Goal: Transaction & Acquisition: Purchase product/service

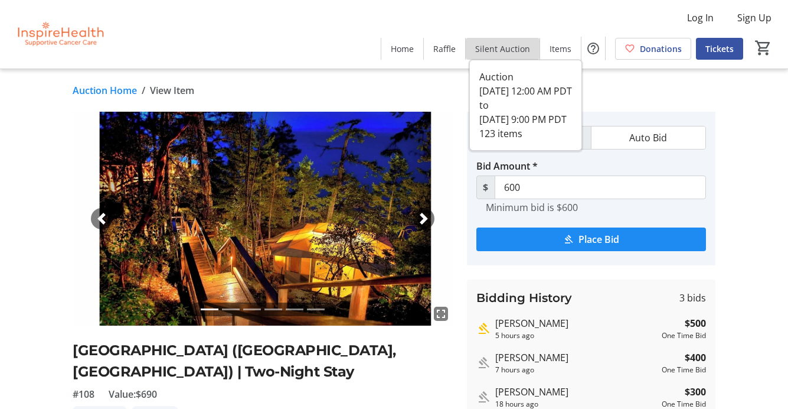
click at [508, 49] on span "Silent Auction" at bounding box center [502, 49] width 55 height 12
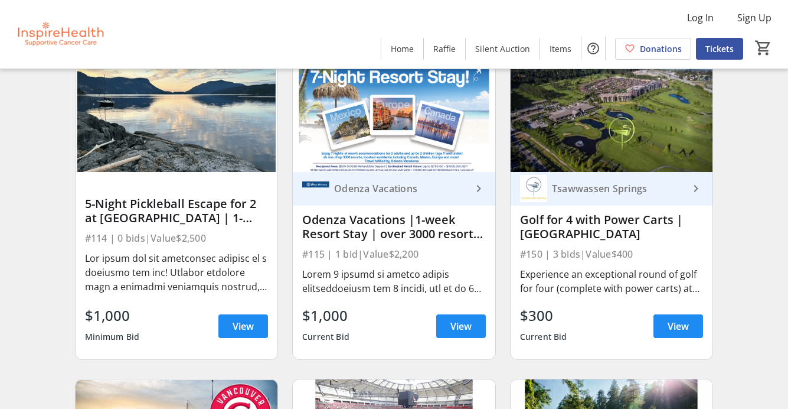
scroll to position [2362, 0]
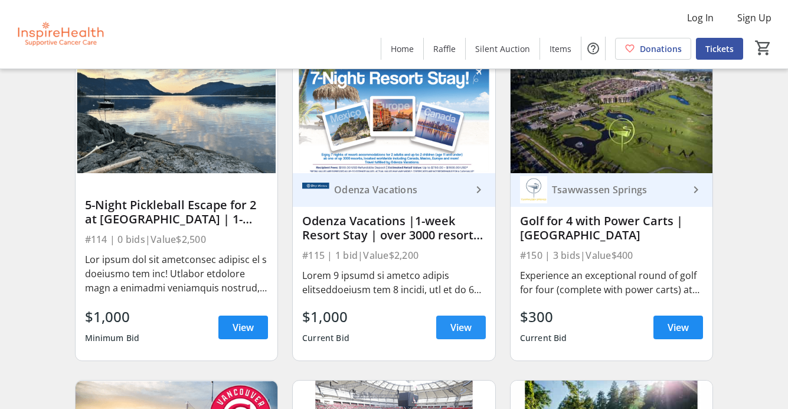
click at [459, 334] on span "View" at bounding box center [460, 327] width 21 height 14
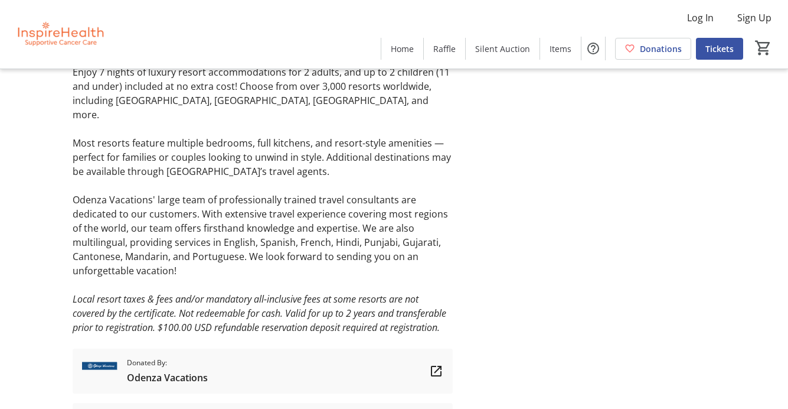
scroll to position [390, 0]
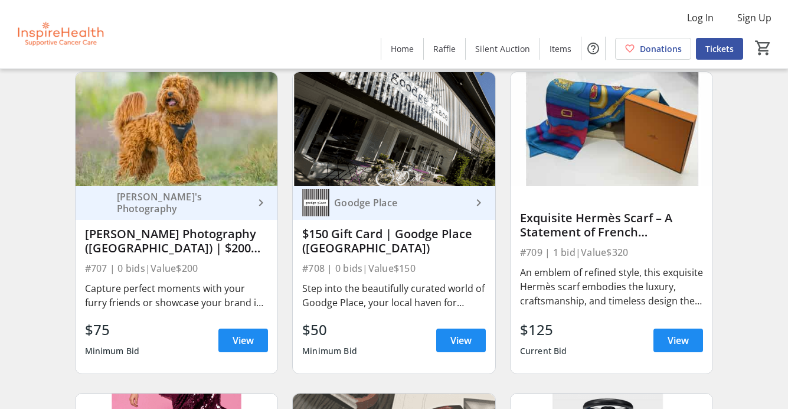
scroll to position [9088, 0]
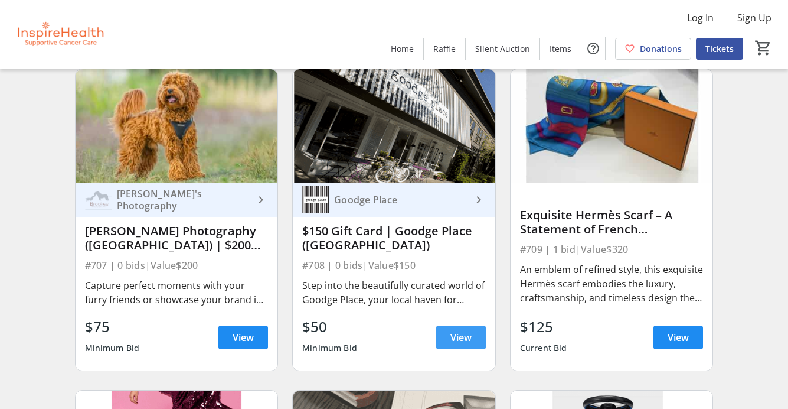
click at [455, 344] on span "View" at bounding box center [460, 337] width 21 height 14
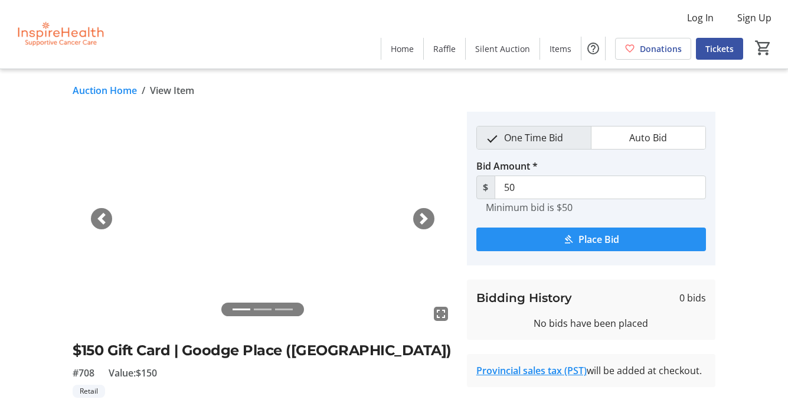
click at [541, 239] on span "submit" at bounding box center [591, 239] width 230 height 28
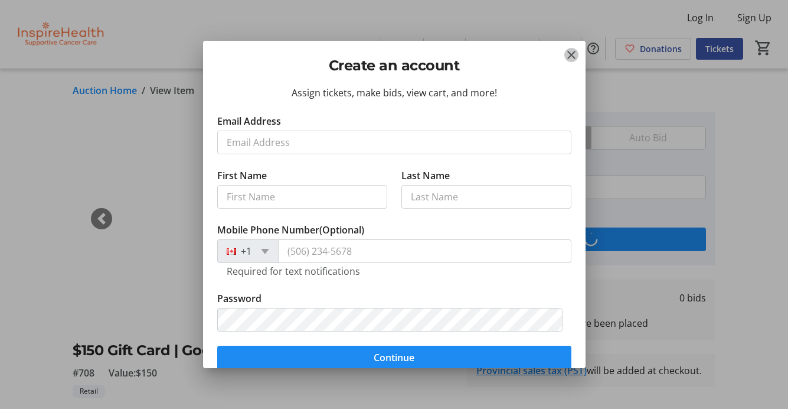
click at [571, 53] on mat-icon "Close" at bounding box center [571, 55] width 14 height 14
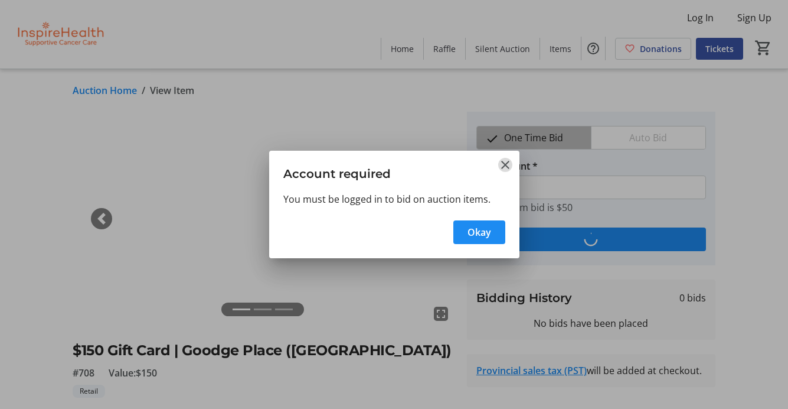
click at [504, 165] on mat-icon "Close" at bounding box center [505, 165] width 14 height 14
